Goal: Information Seeking & Learning: Understand process/instructions

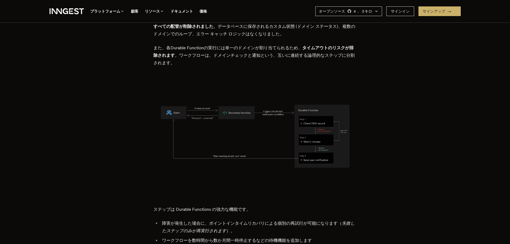
scroll to position [2509, 0]
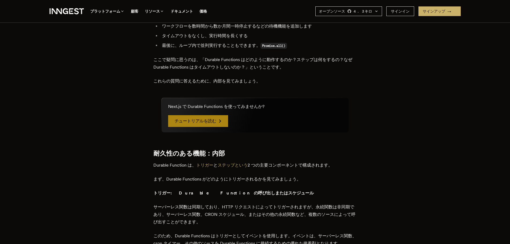
click at [200, 118] on font "チュートリアルを読む" at bounding box center [196, 121] width 42 height 6
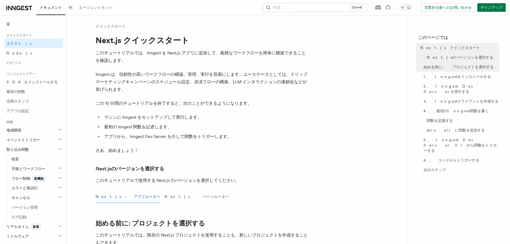
click at [99, 76] on font "Inngest は、信頼性の高いワークフローの構築、管理、実行を容易にします。ユースケースとしては、ドリップマーケティングキャンペーンのスケジュール設定、決済…" at bounding box center [202, 82] width 212 height 20
